Goal: Find specific page/section: Find specific page/section

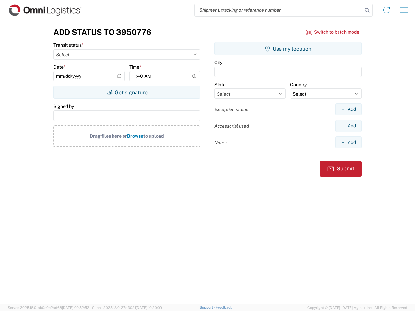
click at [279, 10] on input "search" at bounding box center [279, 10] width 168 height 12
click at [367, 10] on icon at bounding box center [367, 10] width 9 height 9
click at [387, 10] on icon at bounding box center [386, 10] width 10 height 10
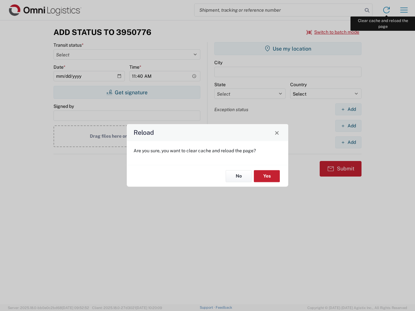
click at [404, 10] on div "Reload Are you sure, you want to clear cache and reload the page? No Yes" at bounding box center [207, 155] width 415 height 311
click at [333, 32] on div "Reload Are you sure, you want to clear cache and reload the page? No Yes" at bounding box center [207, 155] width 415 height 311
click at [127, 92] on div "Reload Are you sure, you want to clear cache and reload the page? No Yes" at bounding box center [207, 155] width 415 height 311
click at [288, 49] on div "Reload Are you sure, you want to clear cache and reload the page? No Yes" at bounding box center [207, 155] width 415 height 311
click at [348, 109] on div "Reload Are you sure, you want to clear cache and reload the page? No Yes" at bounding box center [207, 155] width 415 height 311
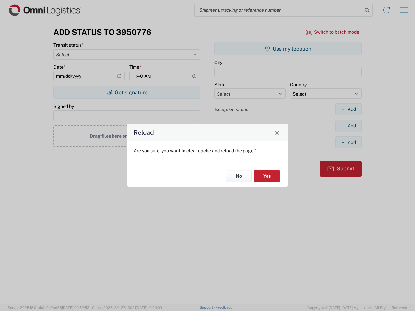
click at [348, 126] on div "Reload Are you sure, you want to clear cache and reload the page? No Yes" at bounding box center [207, 155] width 415 height 311
click at [348, 142] on div "Reload Are you sure, you want to clear cache and reload the page? No Yes" at bounding box center [207, 155] width 415 height 311
